Goal: Task Accomplishment & Management: Use online tool/utility

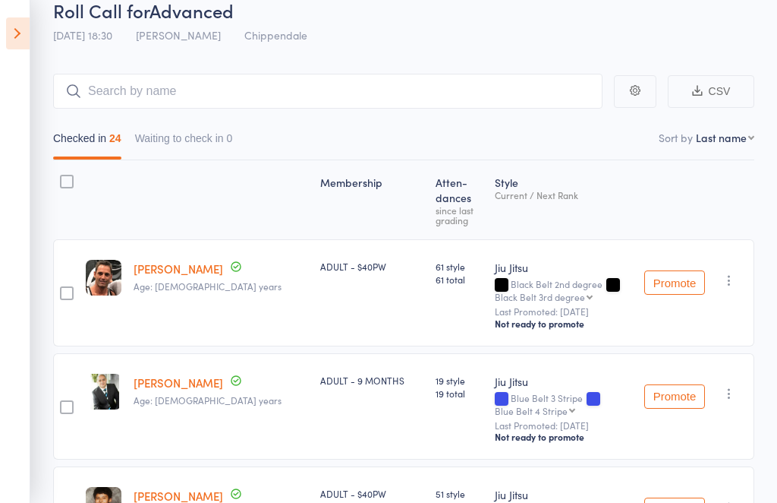
scroll to position [68, 0]
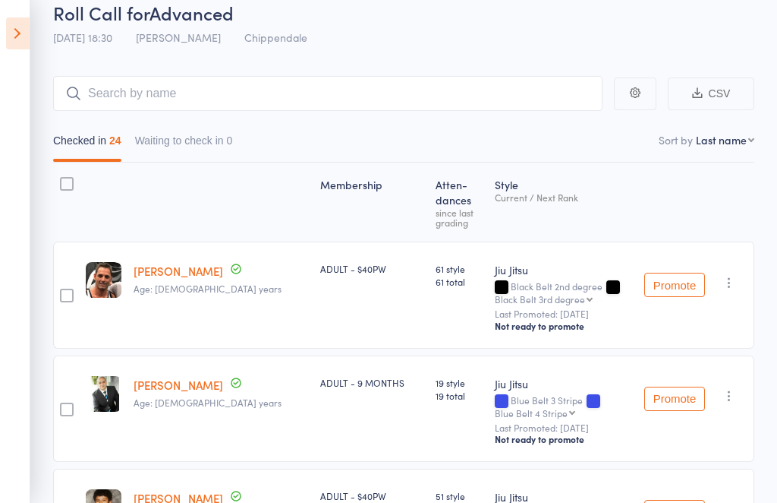
click at [124, 89] on input "search" at bounding box center [328, 93] width 550 height 35
type input "Evan"
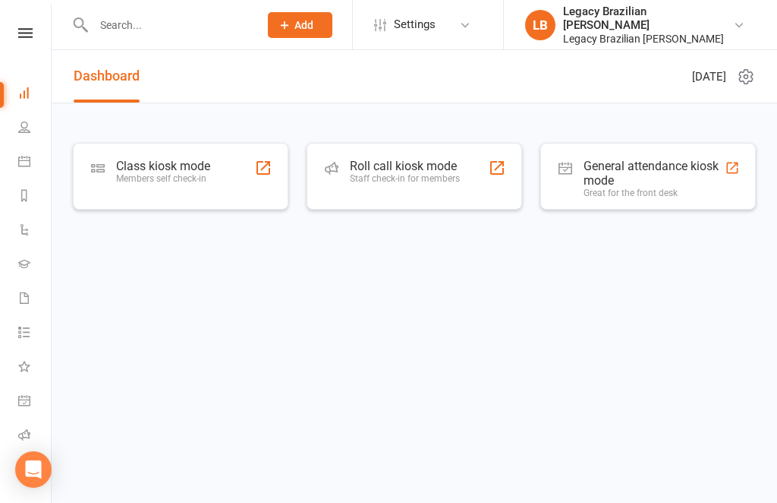
click at [102, 24] on input "text" at bounding box center [168, 24] width 159 height 21
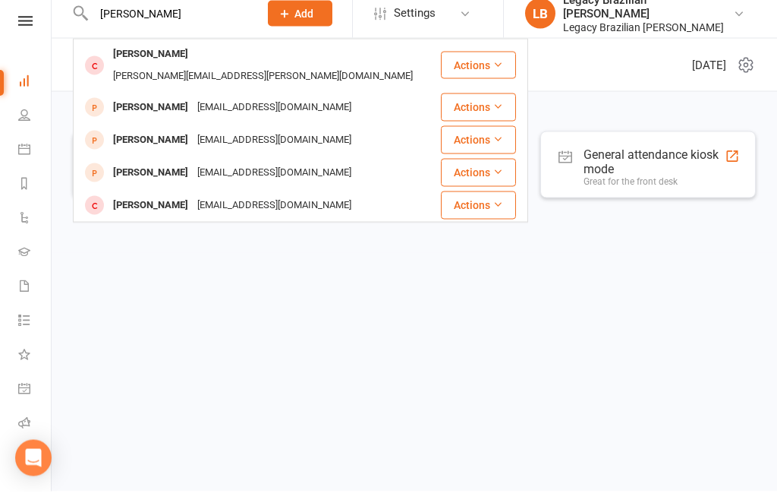
type input "Evan"
click at [178, 77] on div "evan.rollins@pm.me" at bounding box center [263, 88] width 309 height 22
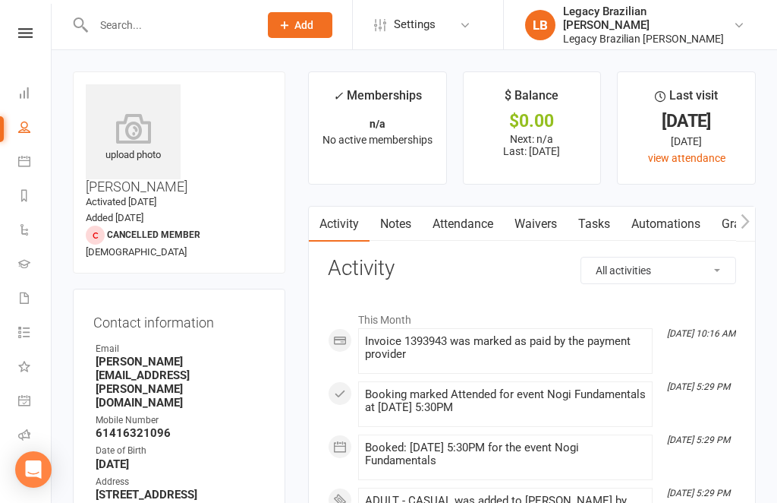
click at [483, 222] on link "Attendance" at bounding box center [463, 223] width 82 height 35
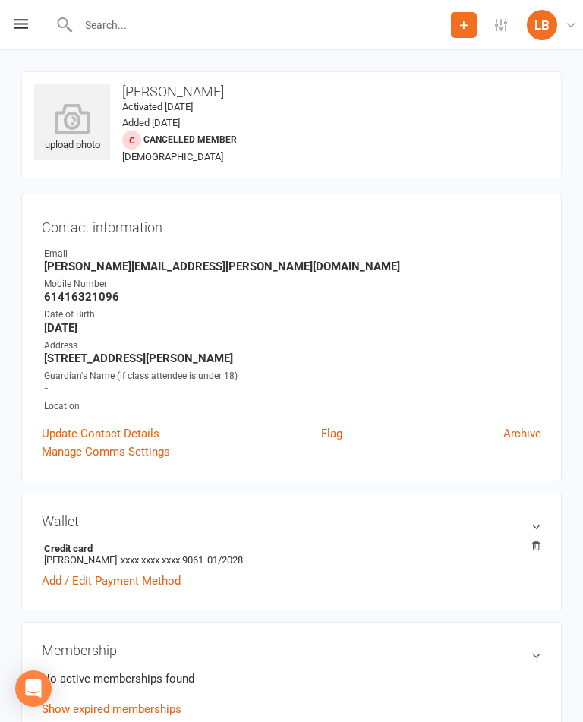
click at [21, 21] on icon at bounding box center [21, 24] width 14 height 10
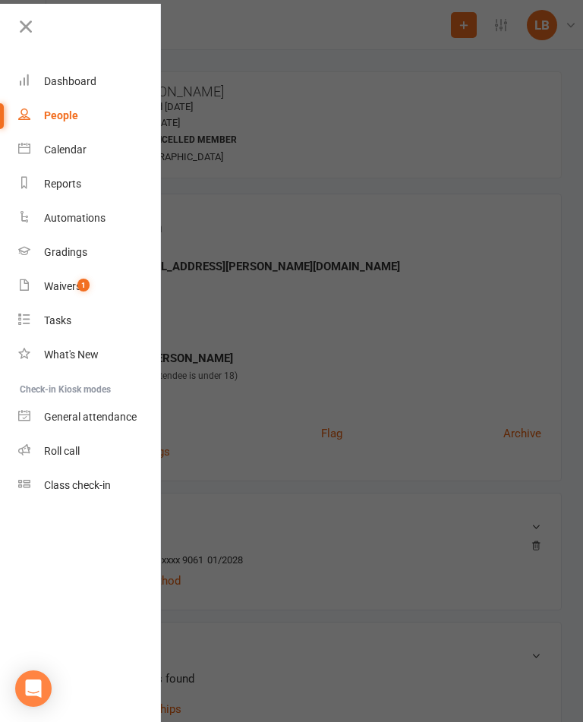
click at [92, 81] on div "Dashboard" at bounding box center [70, 81] width 52 height 12
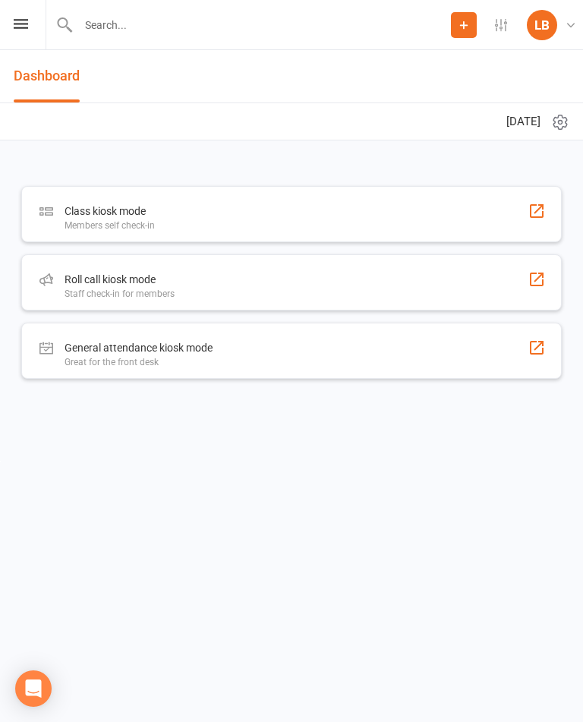
click at [24, 22] on icon at bounding box center [21, 24] width 14 height 10
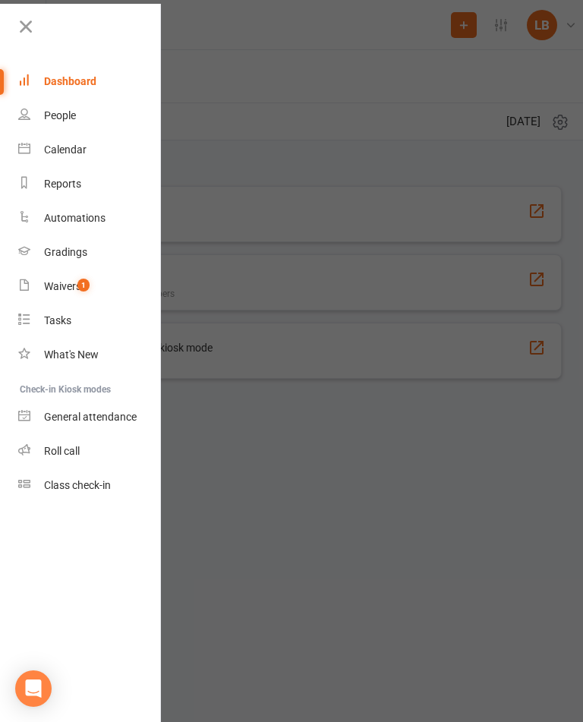
click at [58, 249] on div "Gradings" at bounding box center [65, 252] width 43 height 12
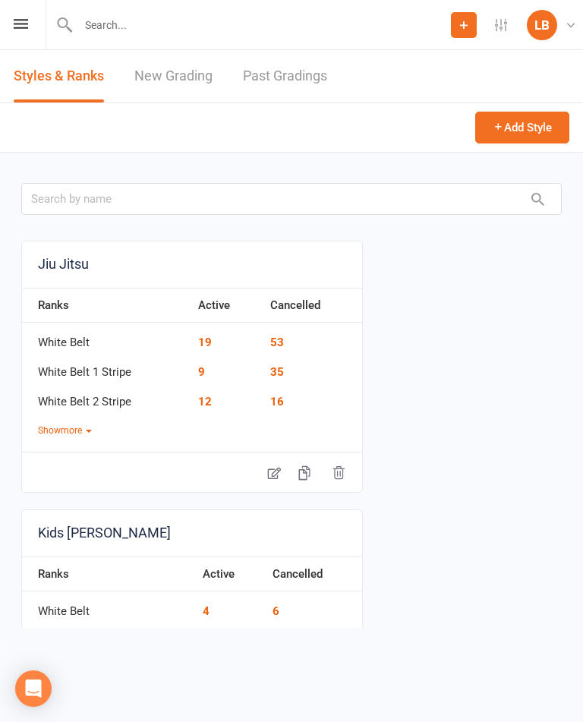
click at [146, 58] on link "New Grading" at bounding box center [173, 76] width 78 height 52
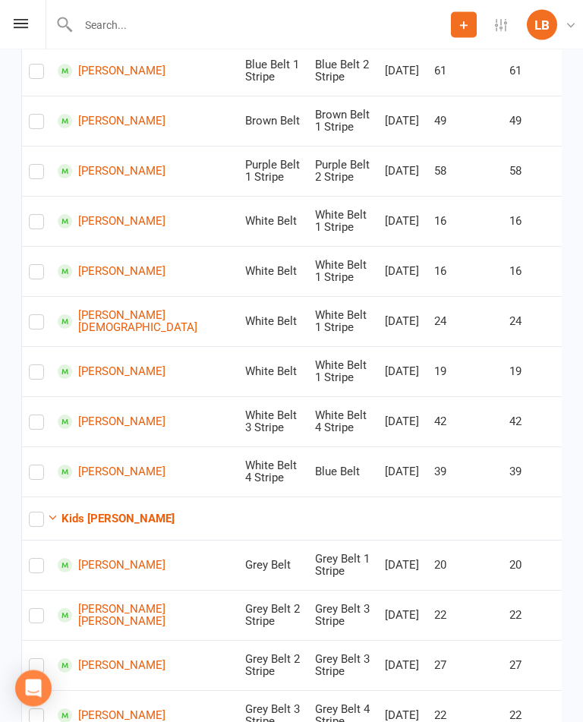
scroll to position [436, 0]
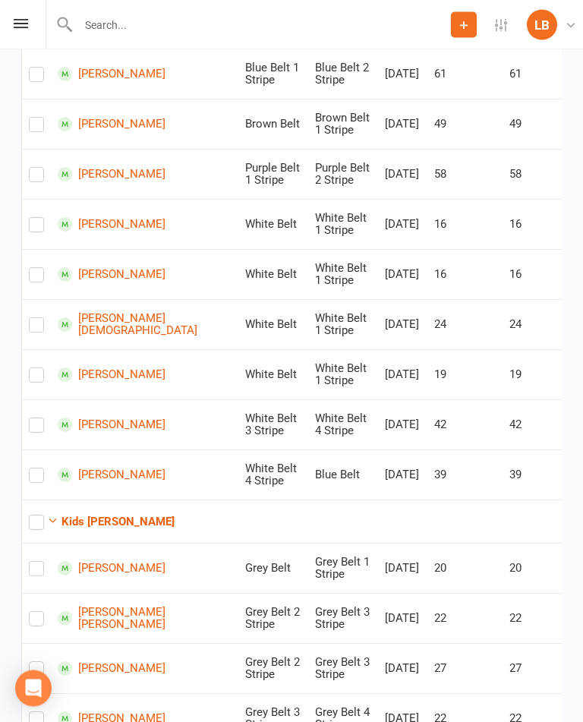
click at [50, 502] on button "Kids [PERSON_NAME]" at bounding box center [111, 522] width 128 height 18
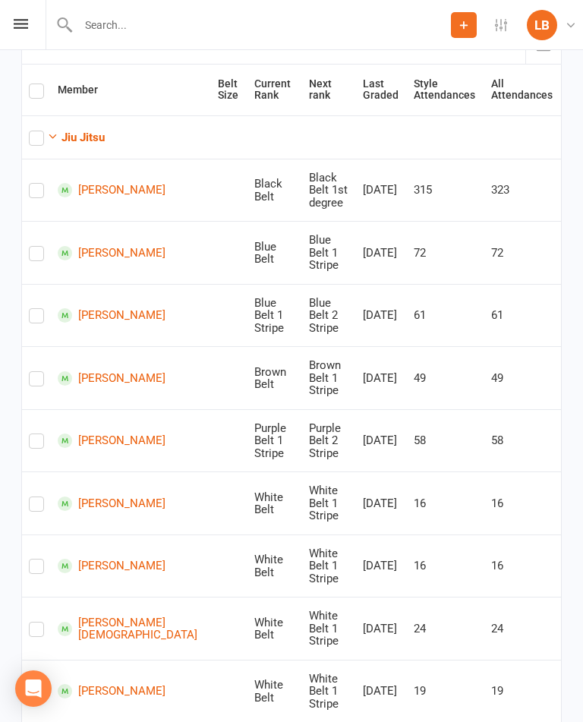
scroll to position [220, 0]
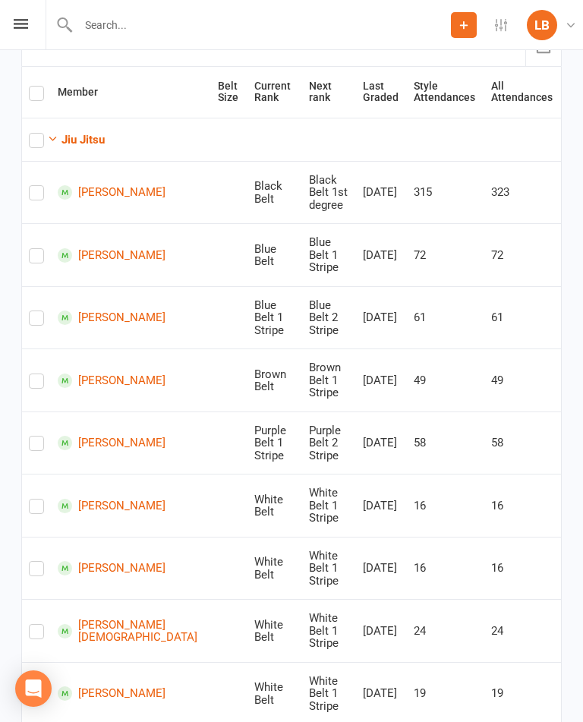
click at [100, 499] on link "Daniel Schneider" at bounding box center [131, 506] width 147 height 14
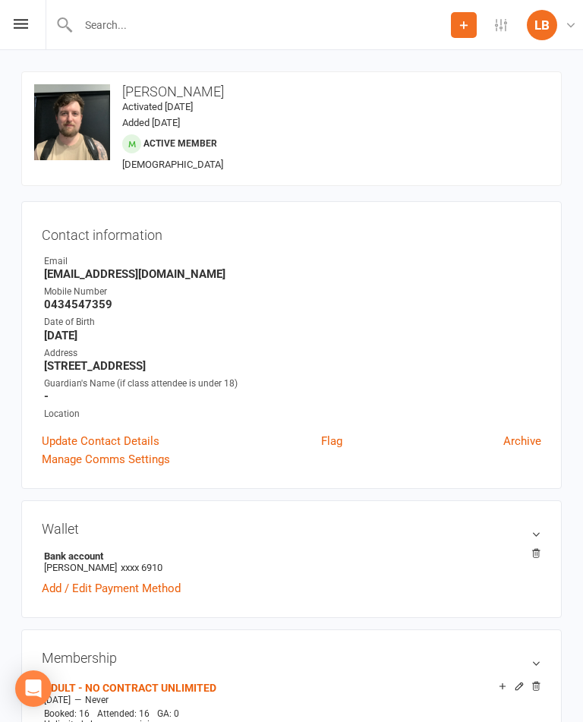
click at [20, 40] on div "Prospect Member Non-attending contact Class / event Appointment Grading event A…" at bounding box center [291, 25] width 583 height 50
click at [23, 20] on icon at bounding box center [21, 24] width 14 height 10
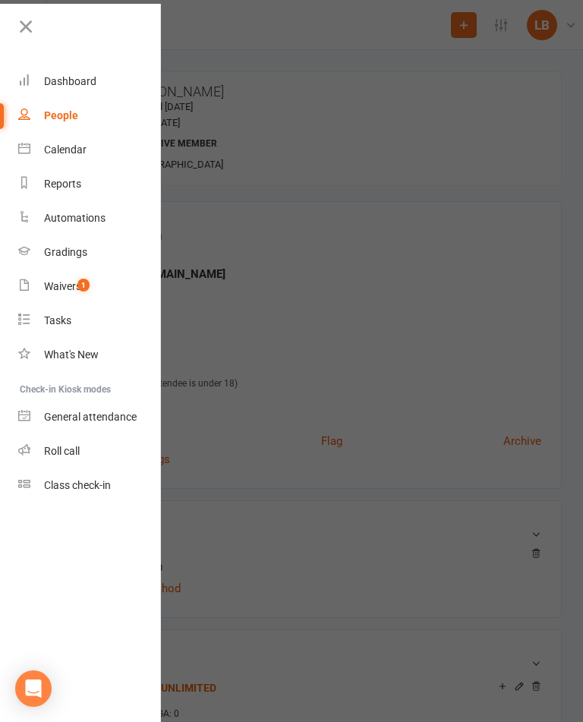
click at [74, 111] on div "People" at bounding box center [61, 115] width 34 height 12
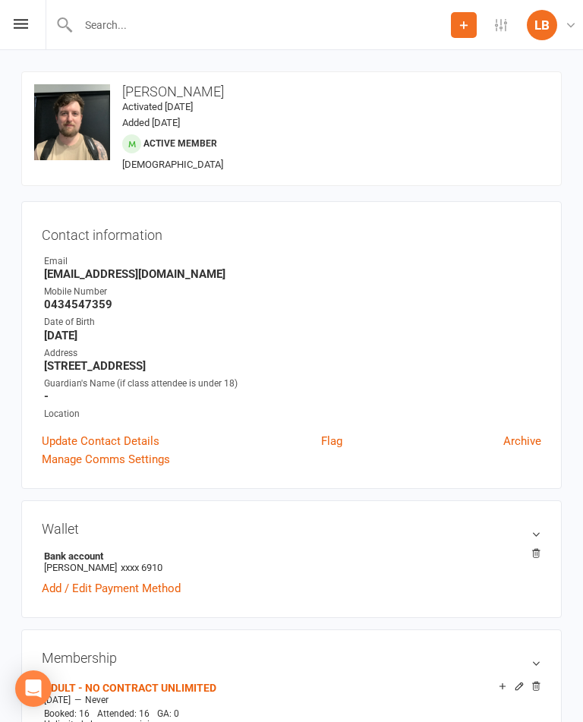
select select "100"
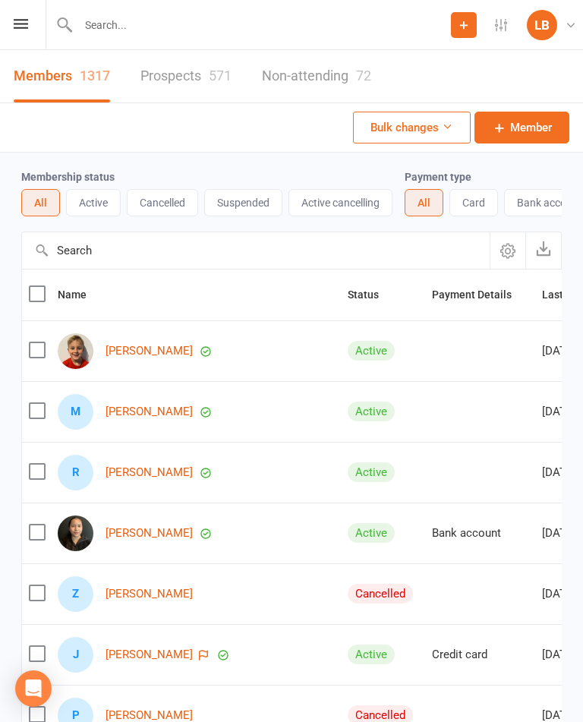
click at [17, 24] on icon at bounding box center [21, 24] width 14 height 10
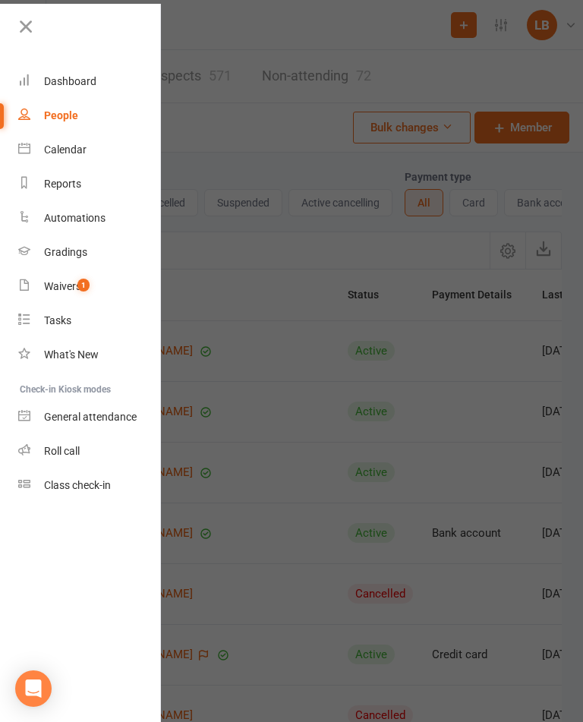
click at [38, 247] on link "Gradings" at bounding box center [89, 252] width 143 height 34
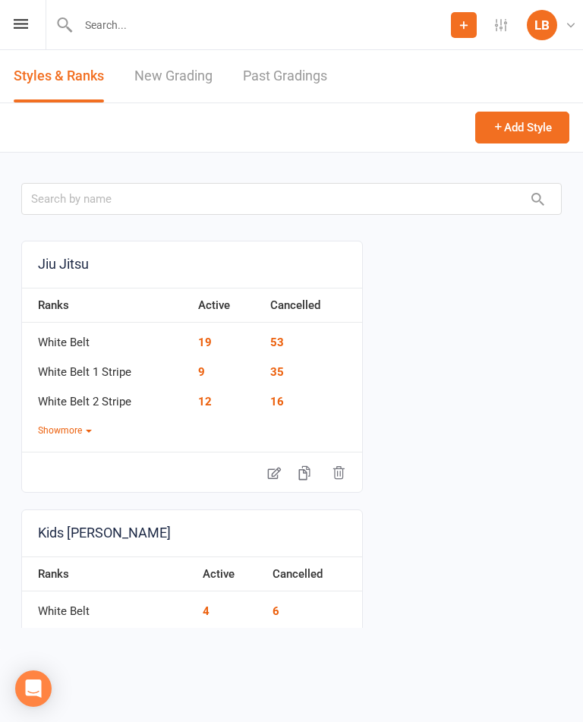
click at [13, 27] on div "Prospect Member Non-attending contact Class / event Appointment Grading event A…" at bounding box center [291, 25] width 583 height 50
click at [36, 20] on div "Prospect Member Non-attending contact Class / event Appointment Grading event A…" at bounding box center [291, 25] width 583 height 50
click at [16, 28] on icon at bounding box center [21, 24] width 14 height 10
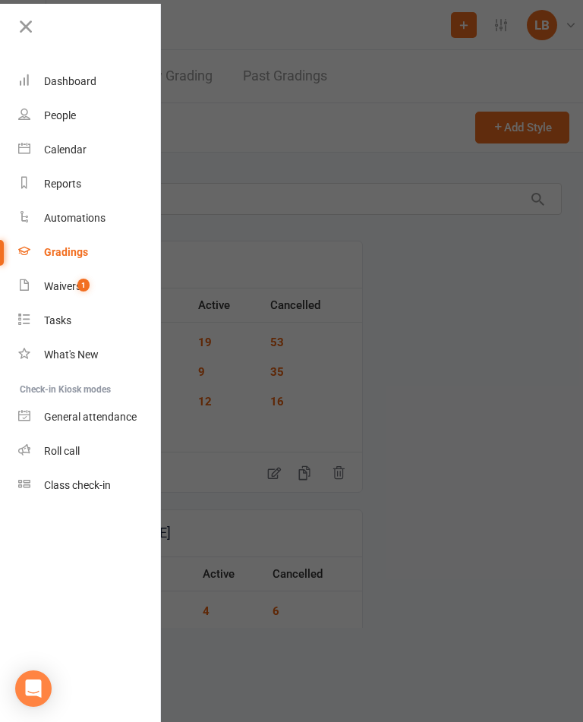
click at [43, 85] on link "Dashboard" at bounding box center [89, 82] width 143 height 34
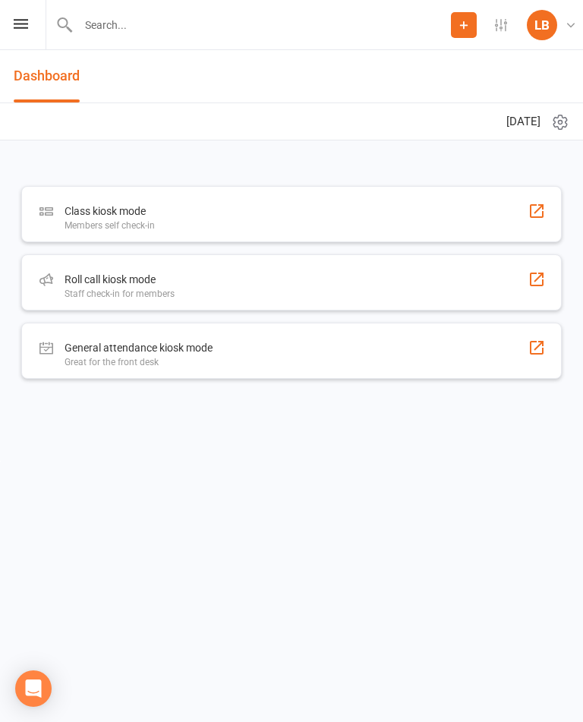
click at [127, 285] on div "Roll call kiosk mode" at bounding box center [120, 279] width 110 height 18
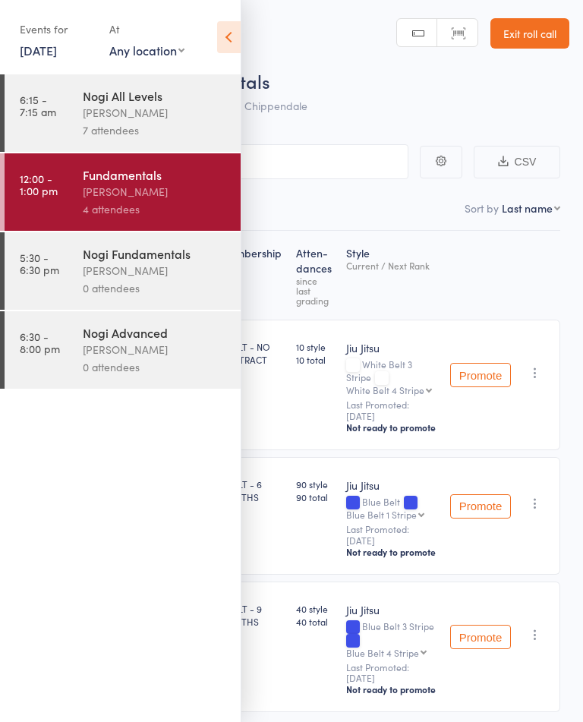
click at [247, 30] on header "Roll Call for Fundamentals [DATE] 12:00 Werique [PERSON_NAME] Chippendale Manua…" at bounding box center [291, 60] width 583 height 121
click at [221, 33] on icon at bounding box center [229, 37] width 24 height 32
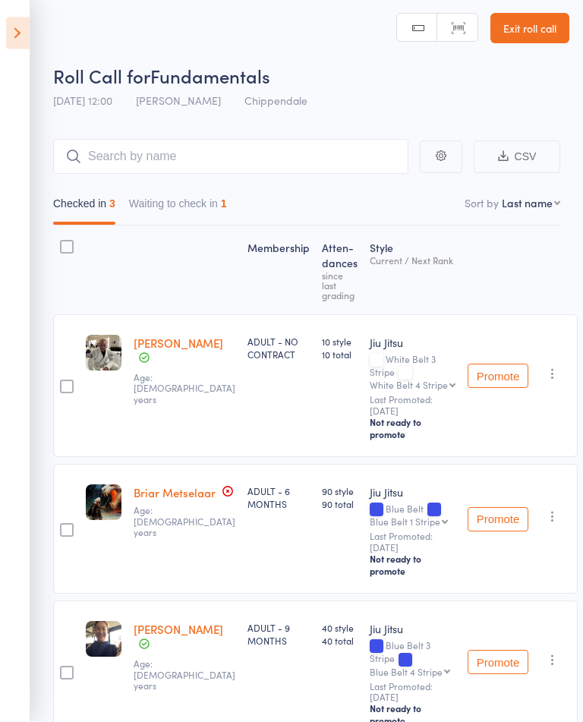
click at [17, 32] on icon at bounding box center [18, 33] width 24 height 32
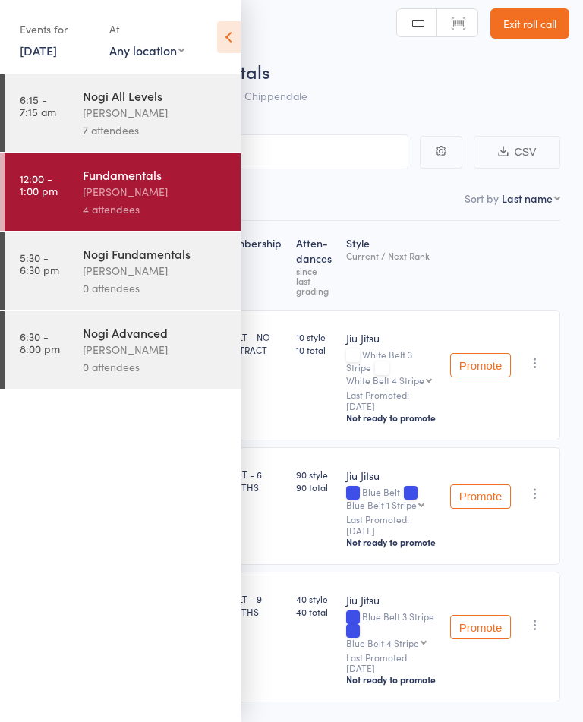
scroll to position [11, 0]
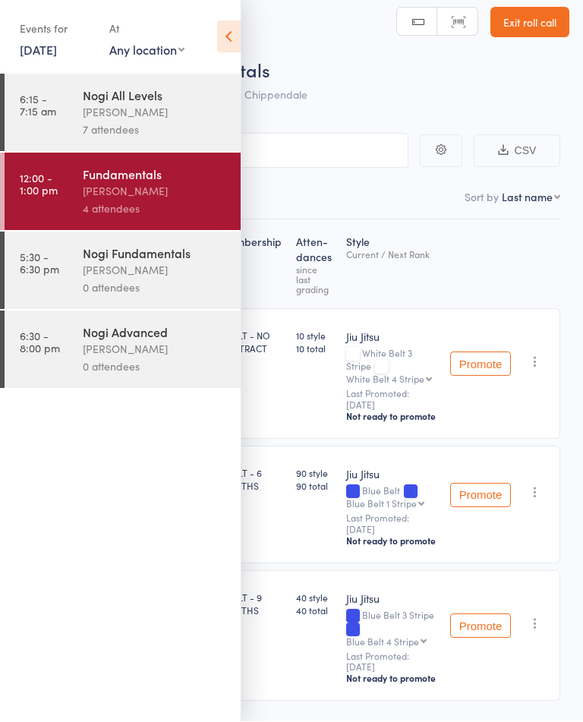
click at [97, 112] on div "[PERSON_NAME]" at bounding box center [155, 112] width 145 height 17
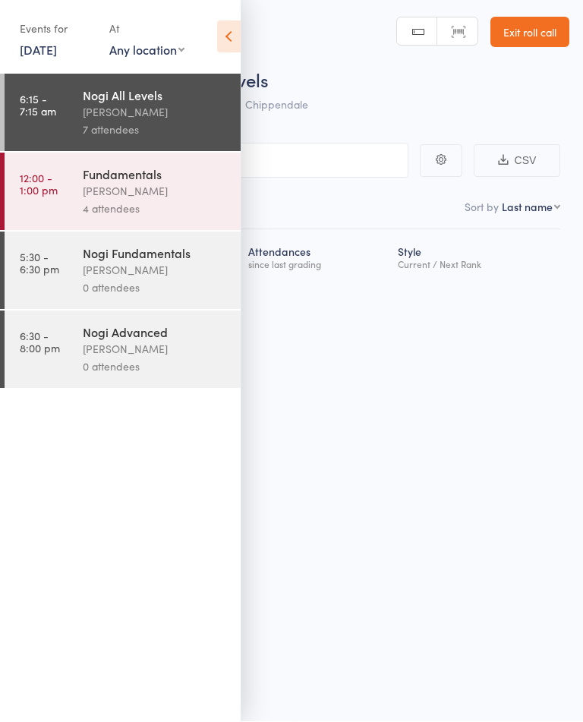
scroll to position [11, 0]
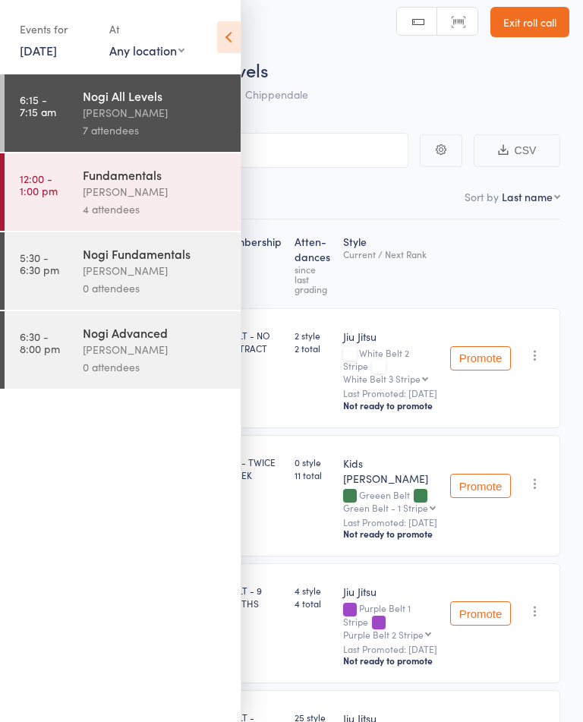
click at [228, 35] on icon at bounding box center [229, 37] width 24 height 32
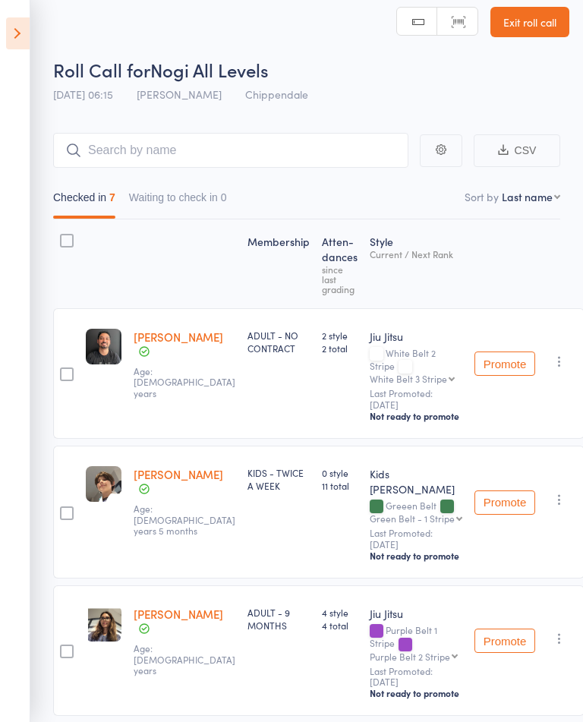
scroll to position [0, 0]
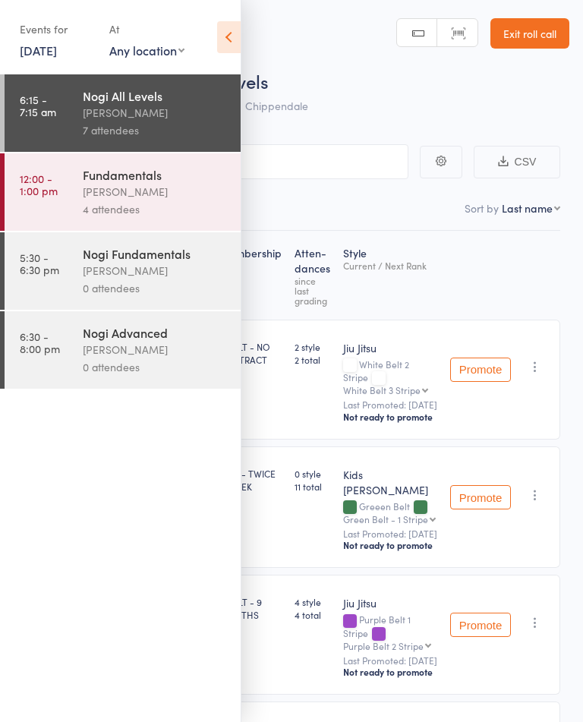
click at [120, 156] on div "Fundamentals [PERSON_NAME] 4 attendees" at bounding box center [162, 191] width 158 height 77
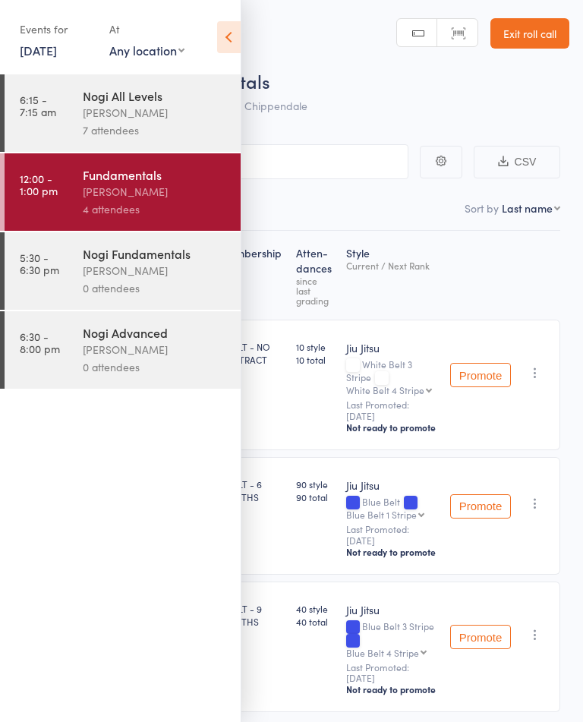
click at [238, 52] on icon at bounding box center [229, 37] width 24 height 32
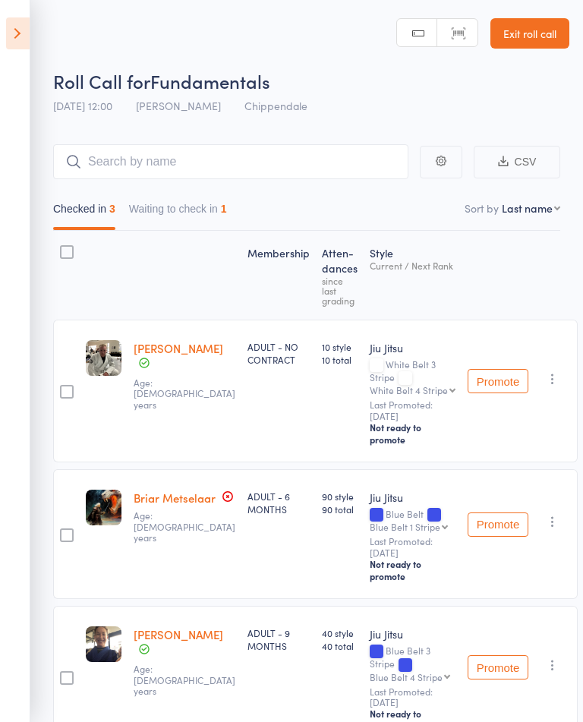
click at [156, 210] on button "Waiting to check in 1" at bounding box center [178, 212] width 98 height 35
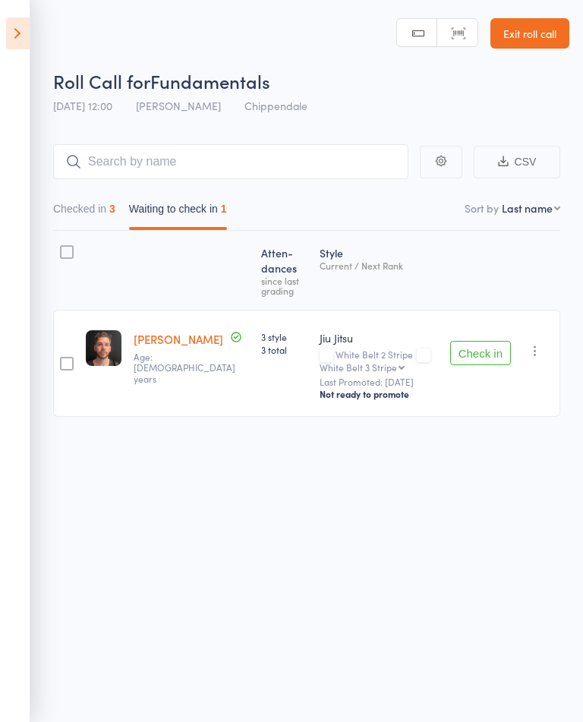
click at [74, 219] on button "Checked in 3" at bounding box center [84, 212] width 62 height 35
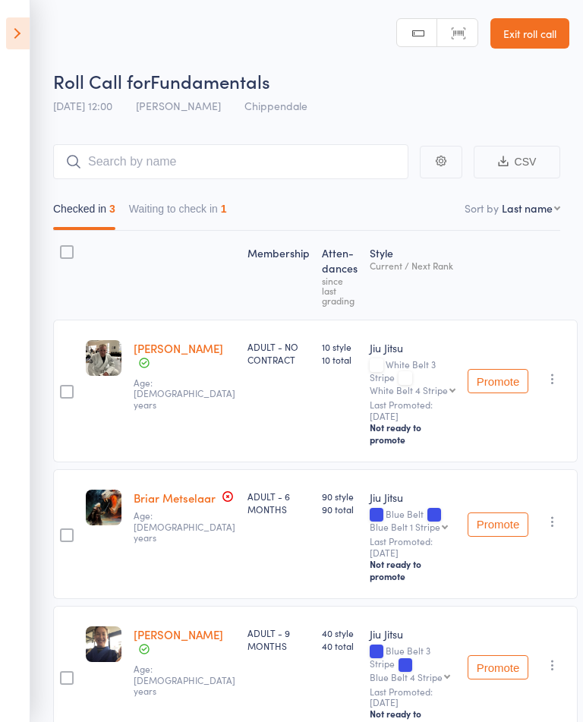
click at [20, 33] on icon at bounding box center [18, 33] width 24 height 32
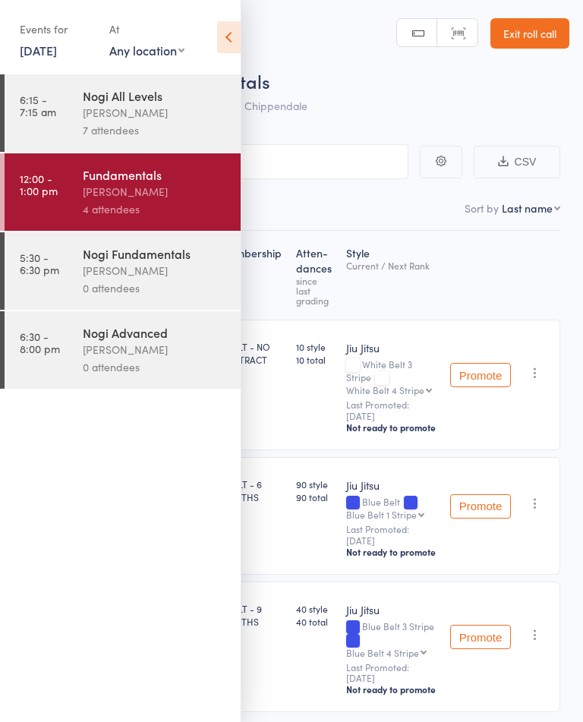
click at [549, 20] on link "Exit roll call" at bounding box center [529, 33] width 79 height 30
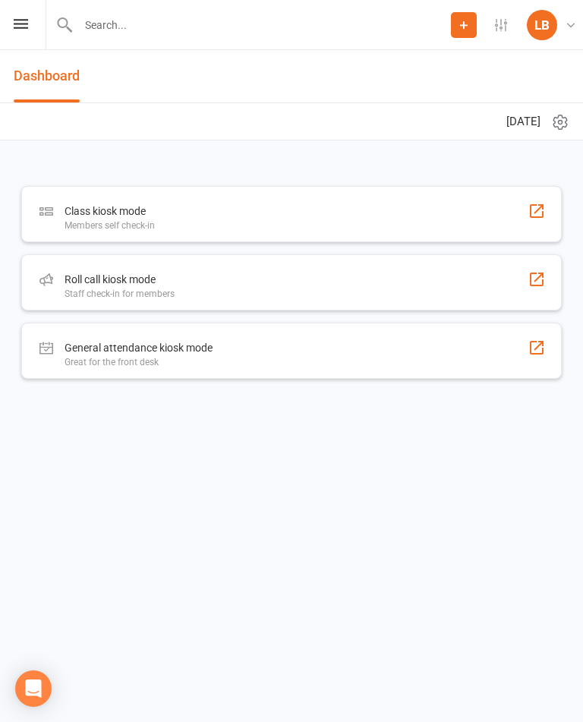
click at [11, 26] on div "Prospect Member Non-attending contact Class / event Appointment Grading event A…" at bounding box center [291, 25] width 583 height 50
click at [18, 28] on icon at bounding box center [21, 24] width 14 height 10
